Goal: Navigation & Orientation: Understand site structure

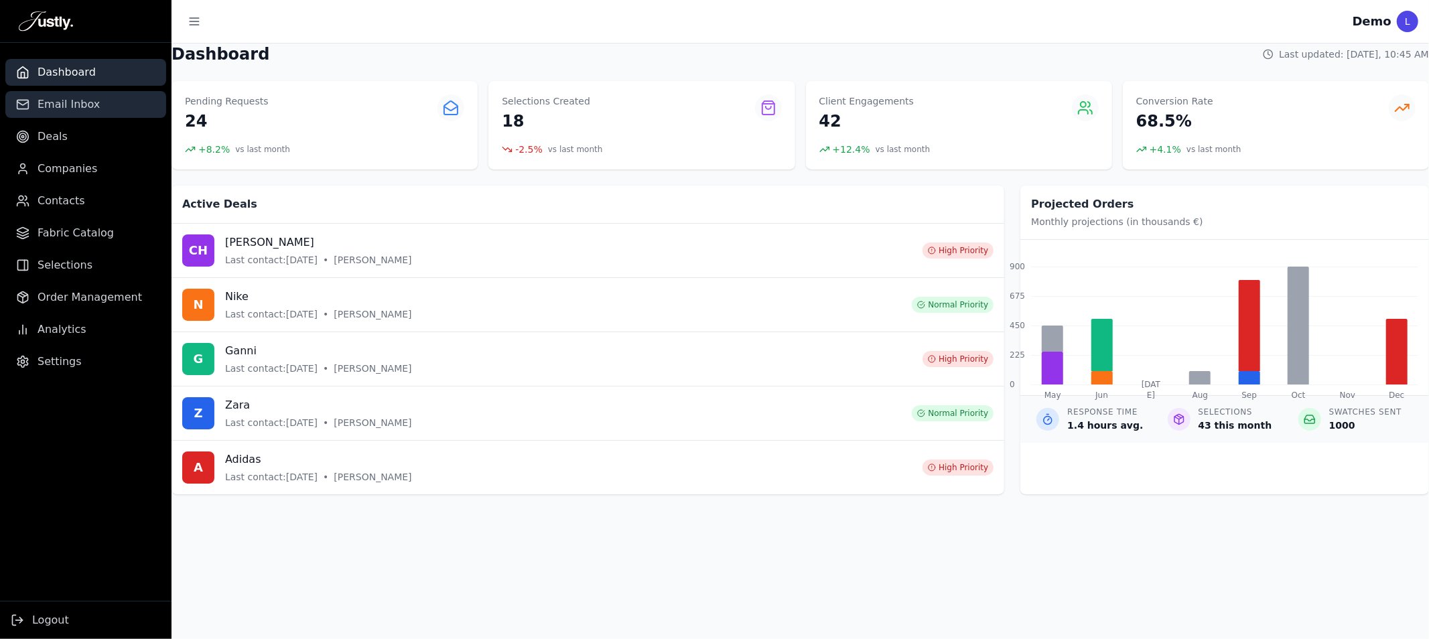
click at [75, 103] on span "Email Inbox" at bounding box center [69, 104] width 62 height 16
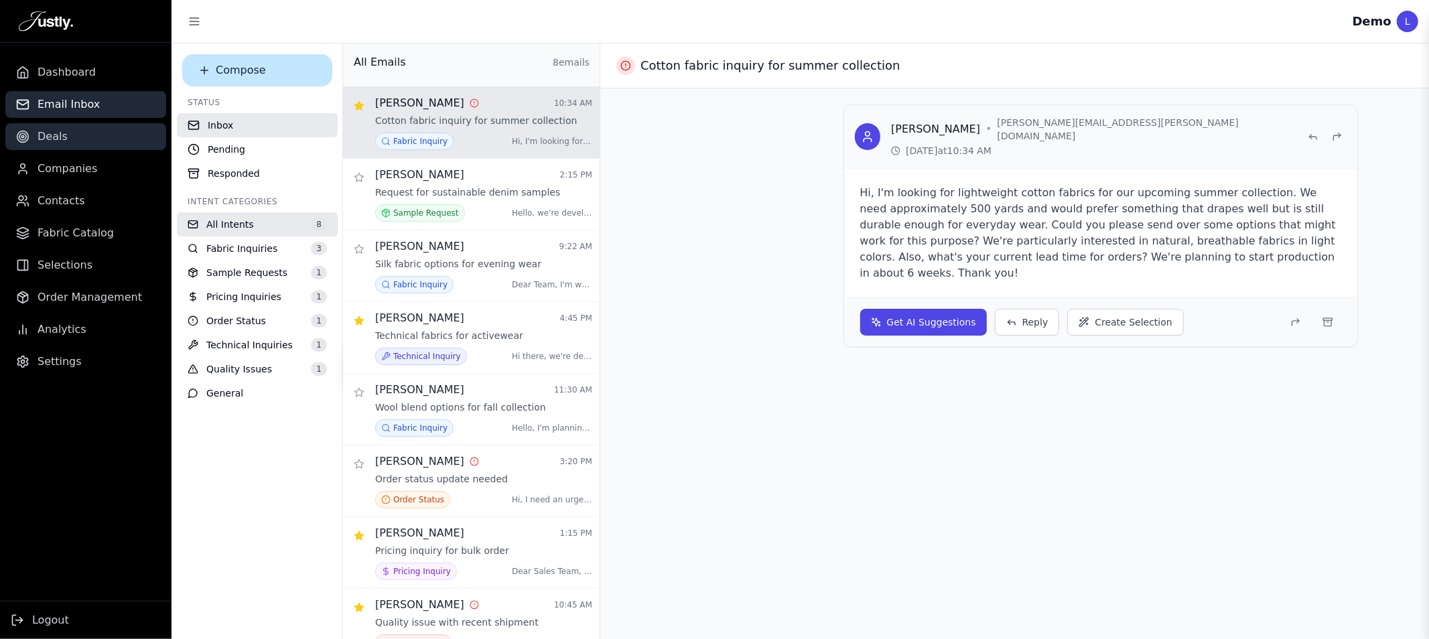
click at [59, 131] on span "Deals" at bounding box center [53, 137] width 30 height 16
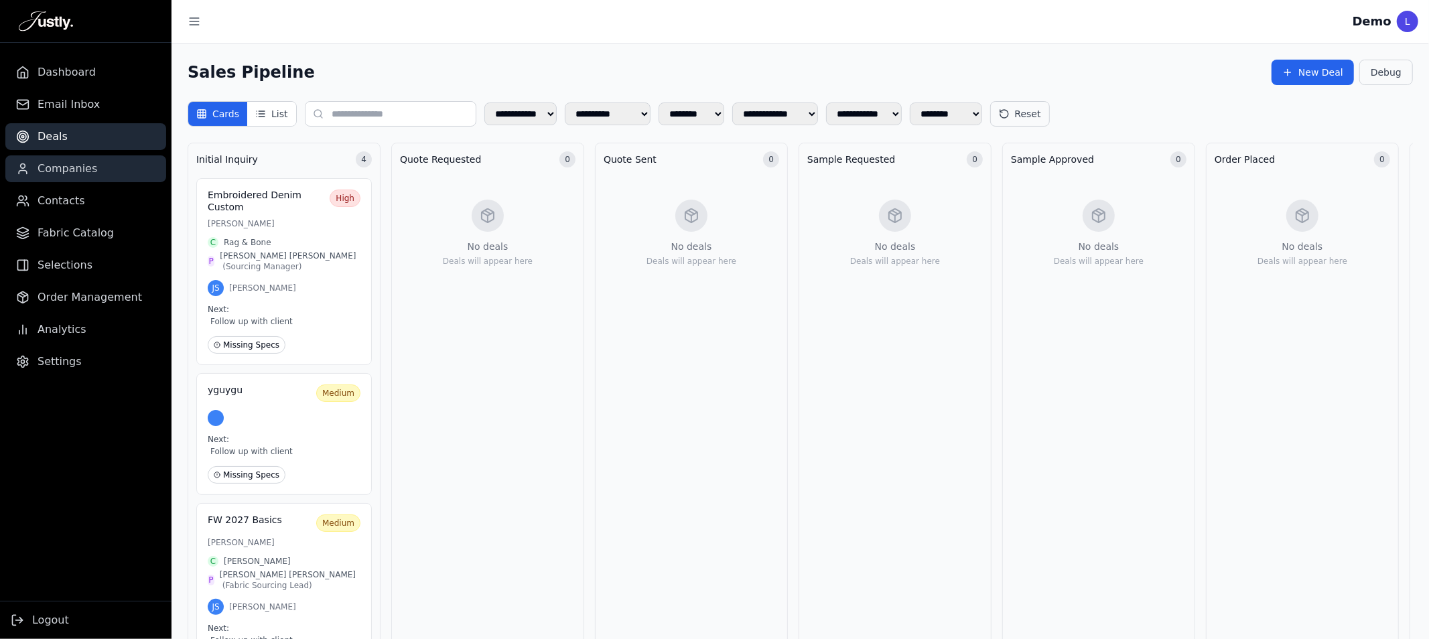
click at [94, 161] on link "Companies" at bounding box center [85, 168] width 161 height 27
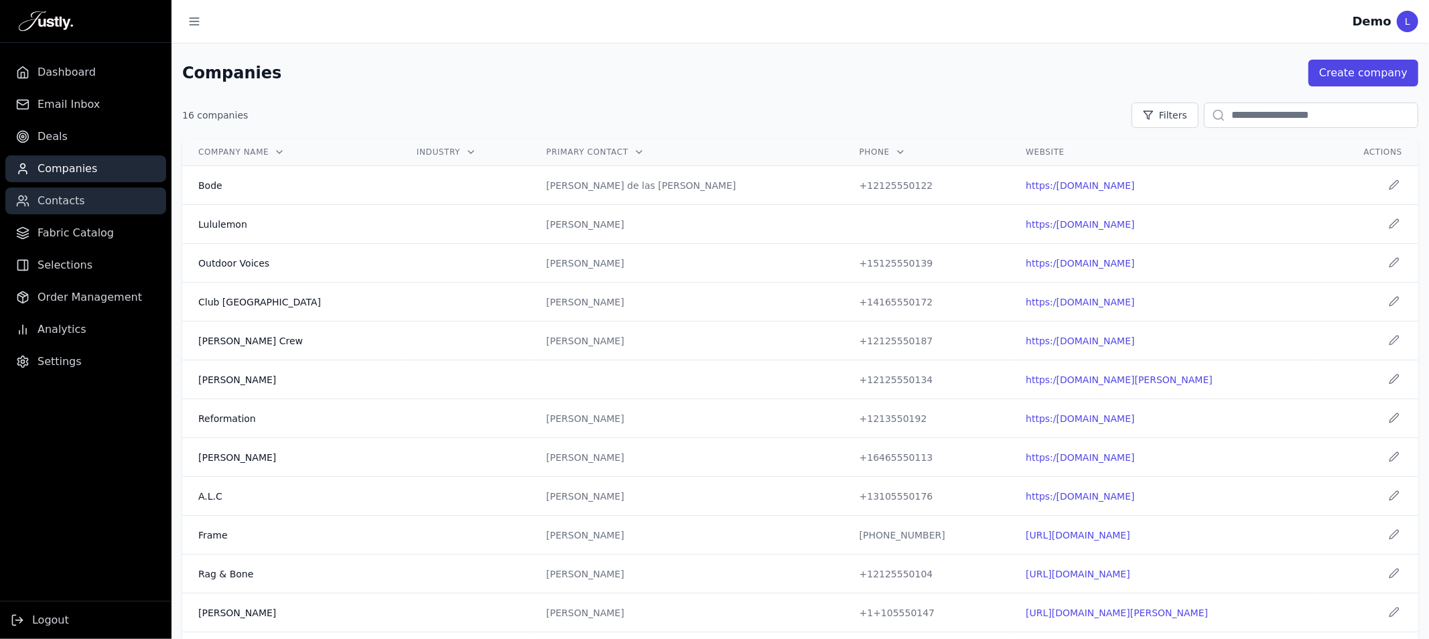
click at [74, 188] on link "Contacts" at bounding box center [85, 201] width 161 height 27
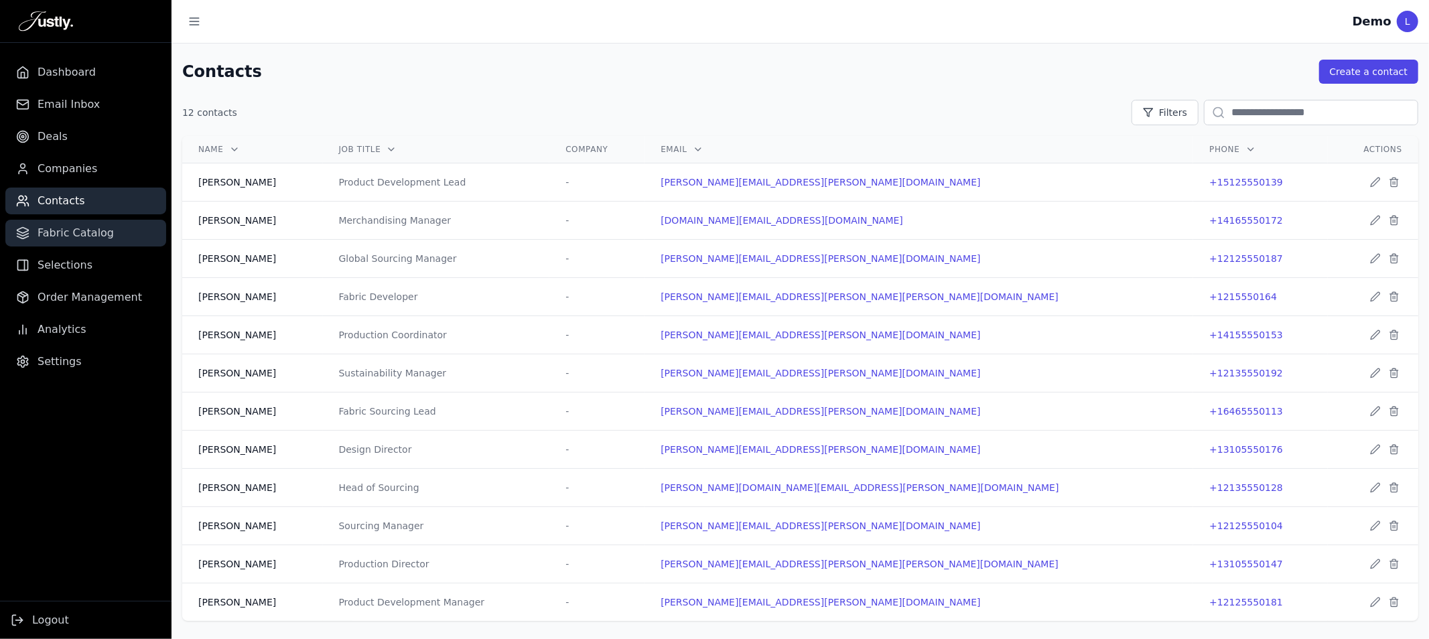
click at [67, 225] on span "Fabric Catalog" at bounding box center [76, 233] width 76 height 16
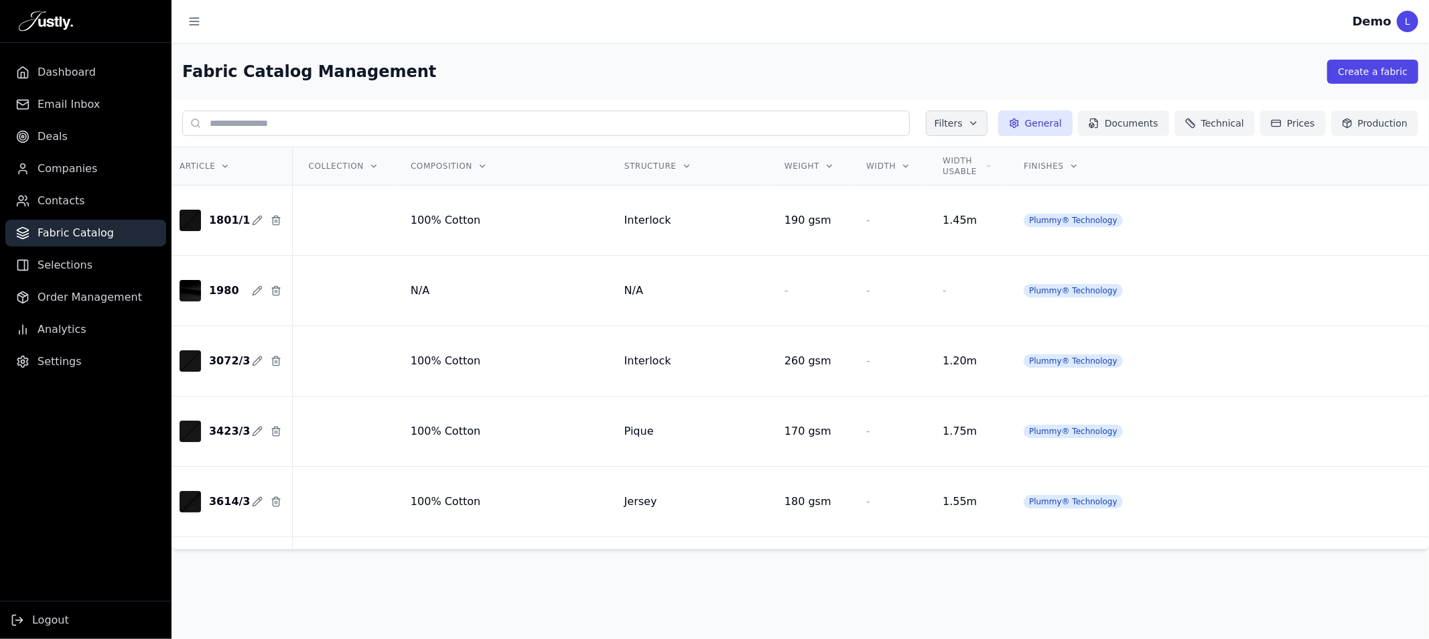
click at [52, 279] on ul "Dashboard Email Inbox Deals Companies Contacts Fabric Catalog Selections Order …" at bounding box center [85, 217] width 171 height 316
click at [54, 267] on span "Selections" at bounding box center [65, 265] width 55 height 16
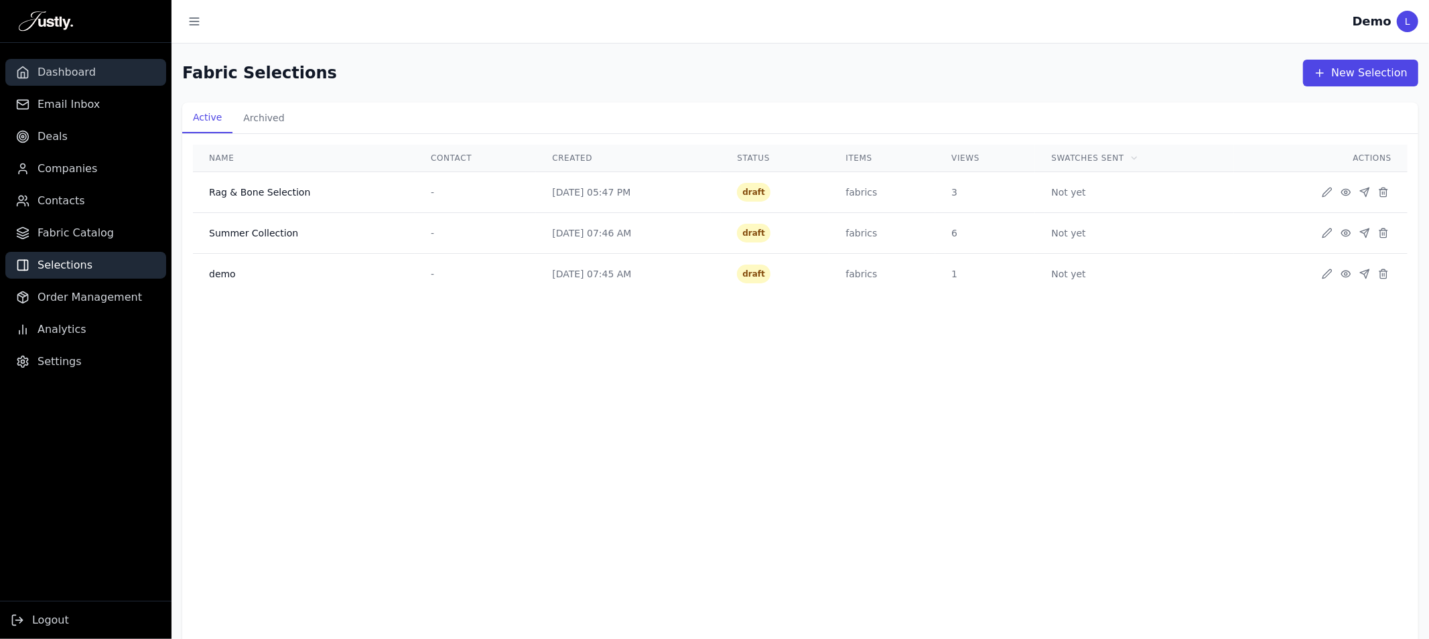
click at [72, 70] on span "Dashboard" at bounding box center [67, 72] width 58 height 16
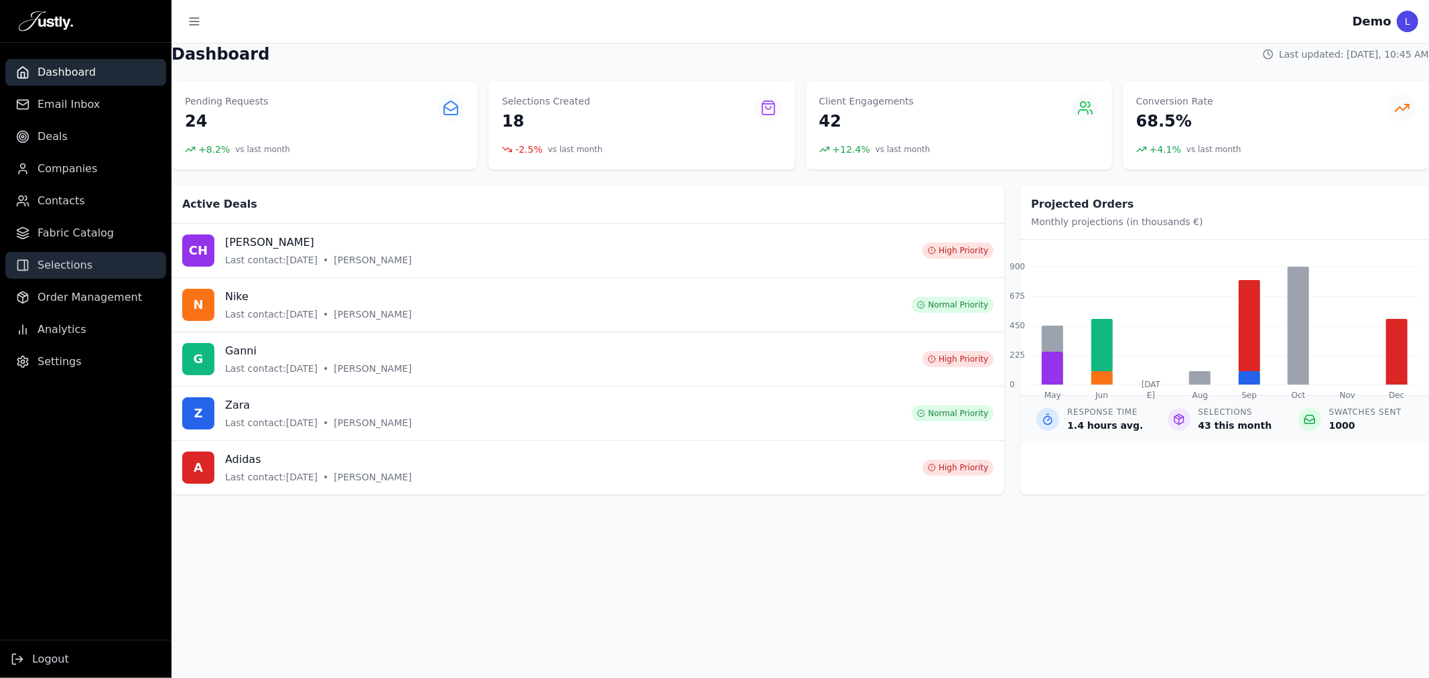
click at [64, 277] on link "Selections" at bounding box center [85, 265] width 161 height 27
